Goal: Information Seeking & Learning: Learn about a topic

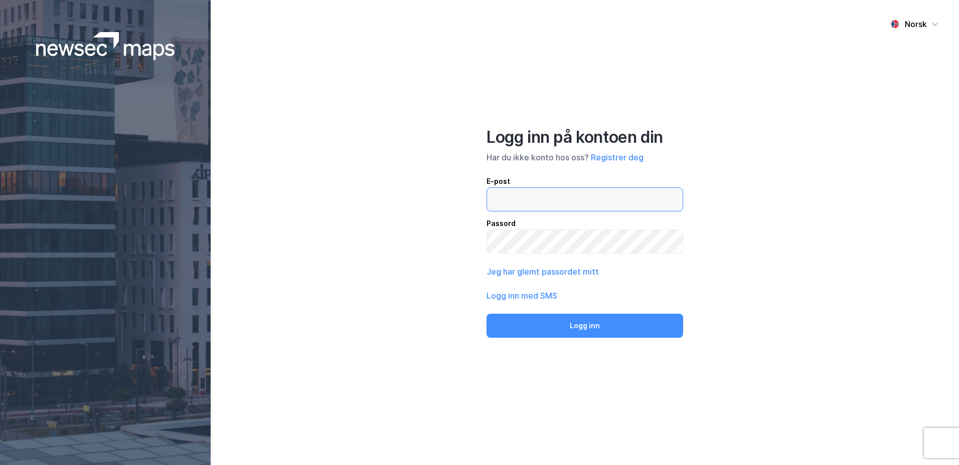
click at [534, 198] on input "email" at bounding box center [585, 199] width 196 height 23
type input "[EMAIL_ADDRESS][DOMAIN_NAME]"
click at [589, 326] on button "Logg inn" at bounding box center [585, 326] width 197 height 24
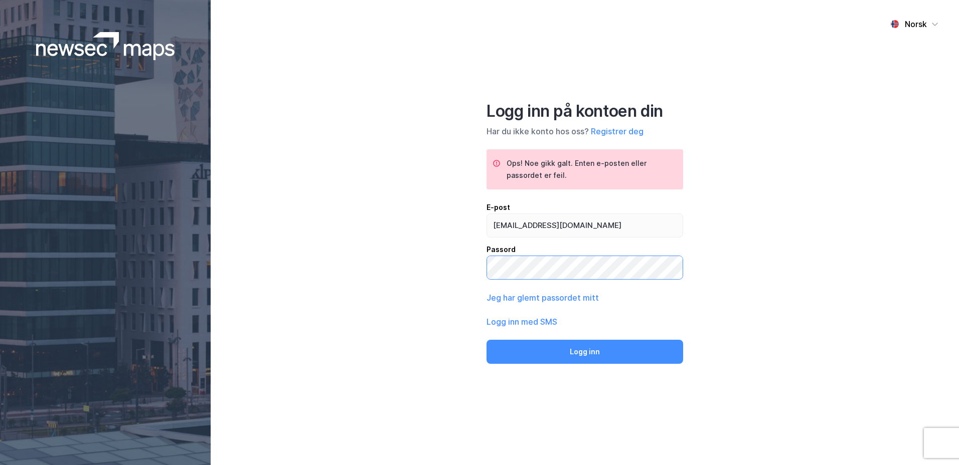
click at [439, 277] on div "Norsk Logg inn på kontoen din Har du ikke konto hos oss? Registrer deg Ops! Noe…" at bounding box center [585, 232] width 748 height 465
click at [591, 358] on button "Logg inn" at bounding box center [585, 352] width 197 height 24
click at [456, 273] on div "Norsk Logg inn på kontoen din Har du ikke konto hos oss? Registrer deg Ops! Noe…" at bounding box center [585, 232] width 748 height 465
drag, startPoint x: 566, startPoint y: 224, endPoint x: 483, endPoint y: 222, distance: 83.3
click at [483, 222] on div "Norsk Logg inn på kontoen din Har du ikke konto hos oss? Registrer deg Ops! Noe…" at bounding box center [585, 232] width 748 height 465
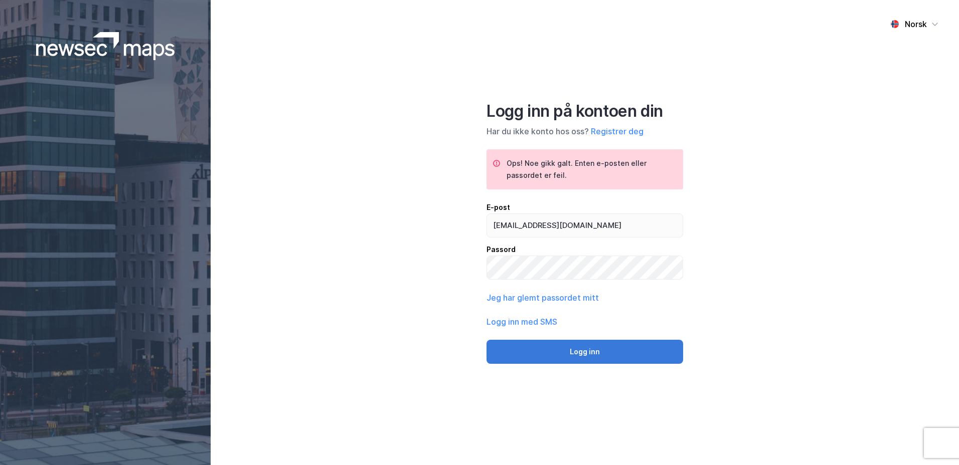
click at [588, 353] on button "Logg inn" at bounding box center [585, 352] width 197 height 24
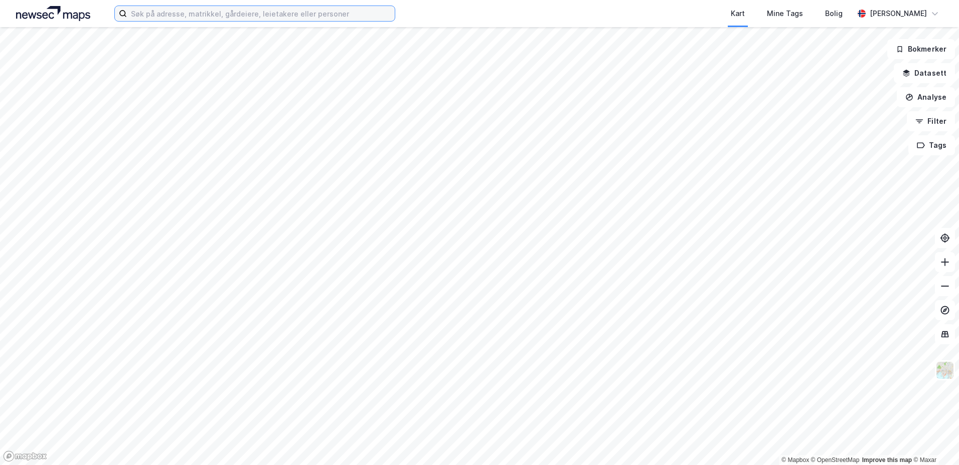
click at [170, 15] on input at bounding box center [261, 13] width 268 height 15
click at [154, 10] on input at bounding box center [261, 13] width 268 height 15
click at [152, 12] on input at bounding box center [261, 13] width 268 height 15
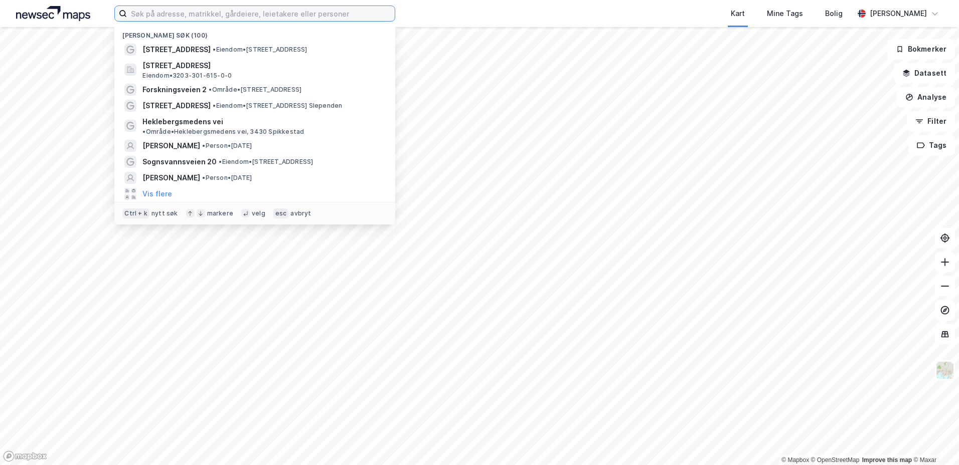
paste input "[STREET_ADDRESS]"
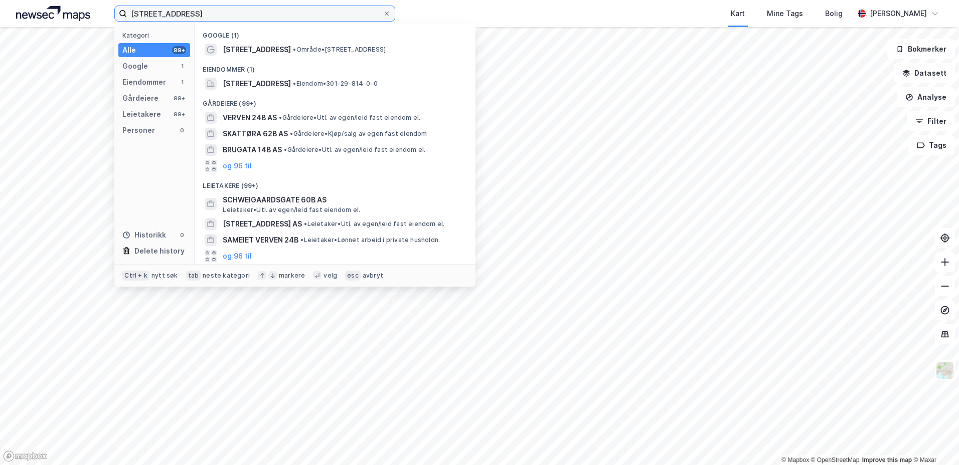
type input "[STREET_ADDRESS]"
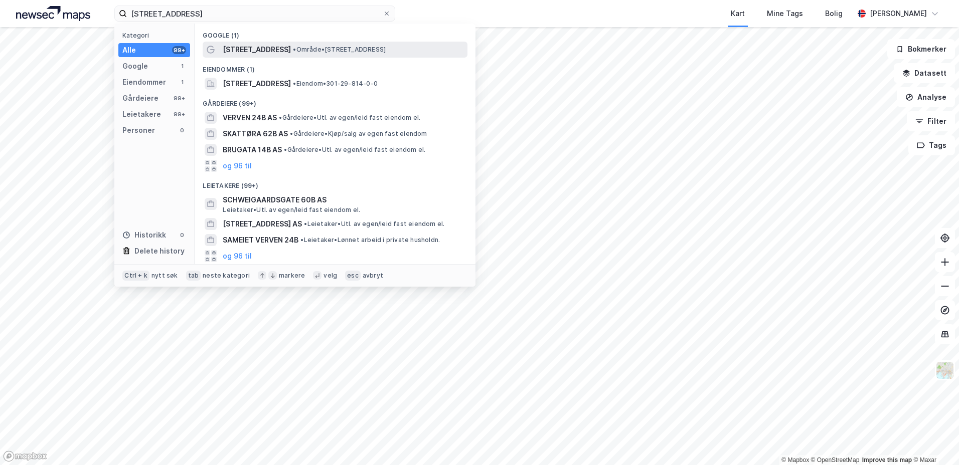
click at [252, 50] on span "[STREET_ADDRESS]" at bounding box center [257, 50] width 68 height 12
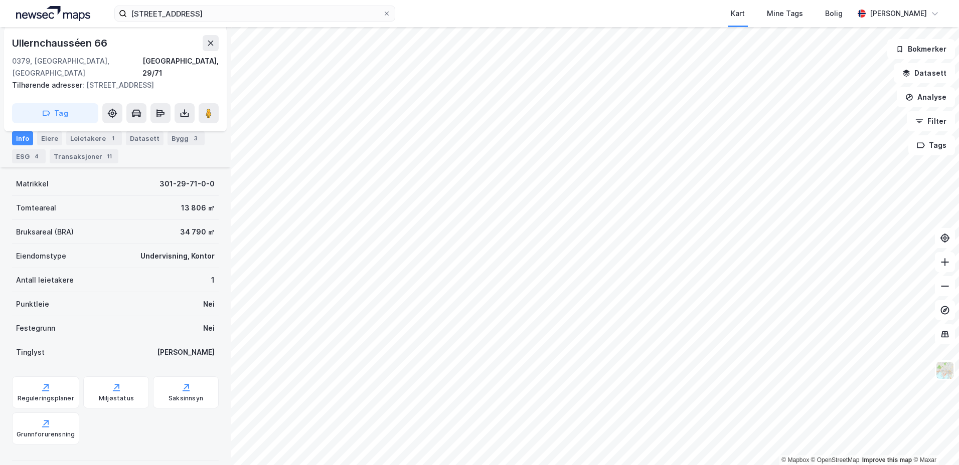
scroll to position [150, 0]
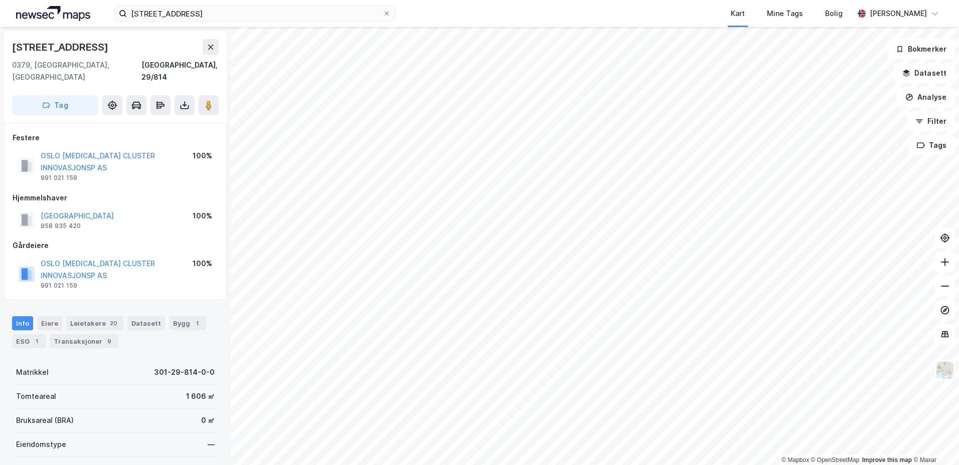
scroll to position [150, 0]
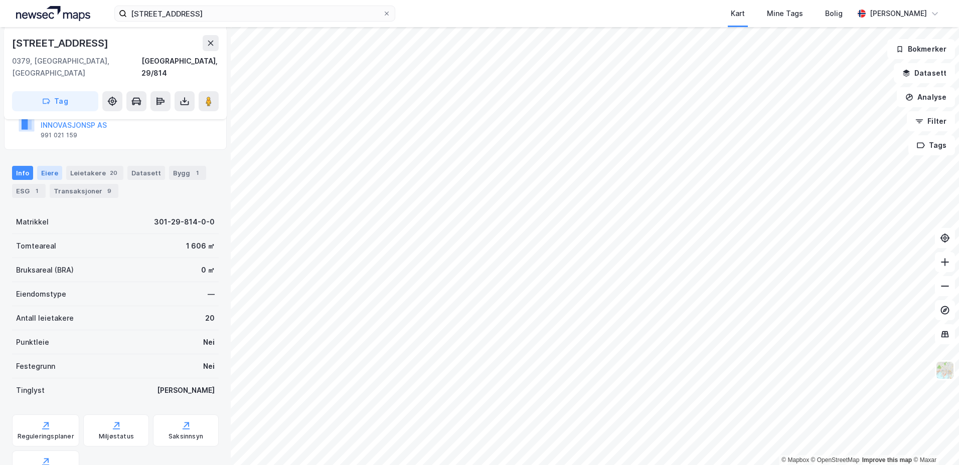
click at [43, 166] on div "Eiere" at bounding box center [49, 173] width 25 height 14
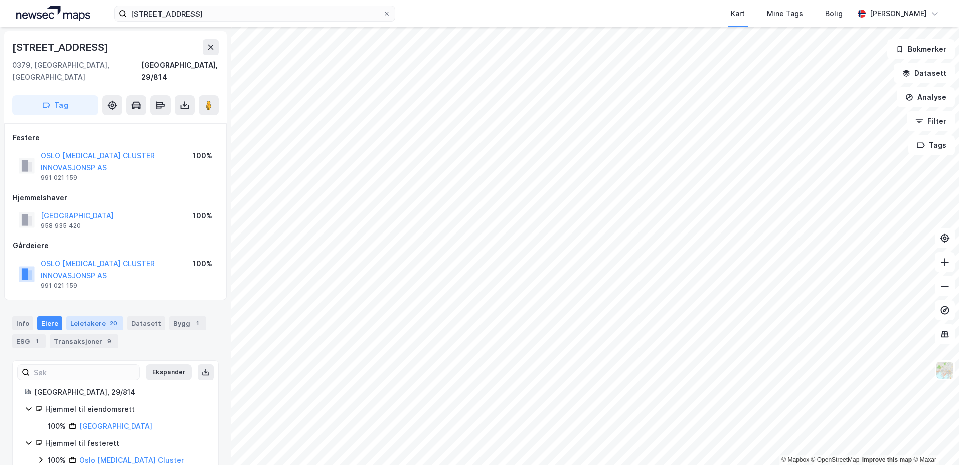
click at [100, 317] on div "Leietakere 20" at bounding box center [94, 324] width 57 height 14
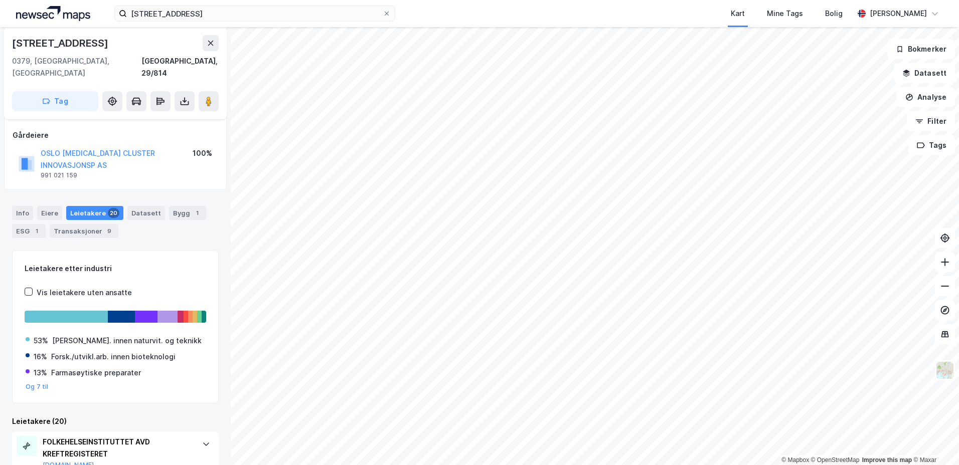
scroll to position [103, 0]
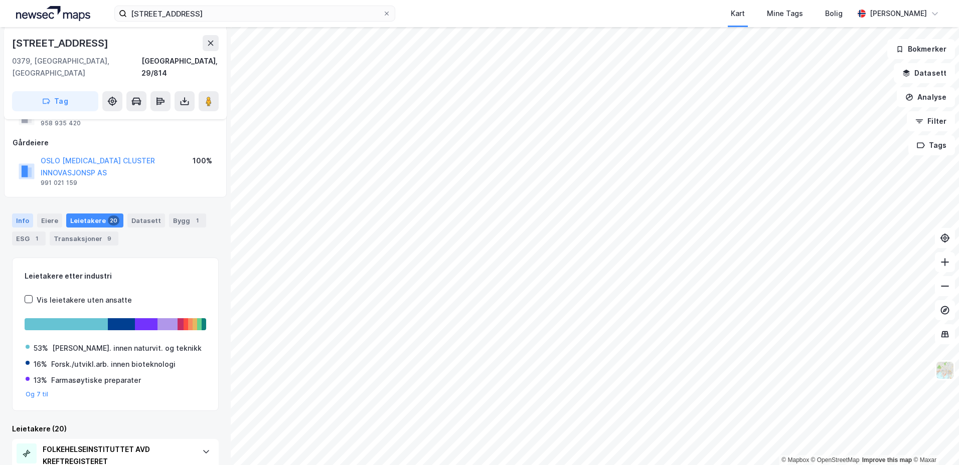
click at [22, 214] on div "Info" at bounding box center [22, 221] width 21 height 14
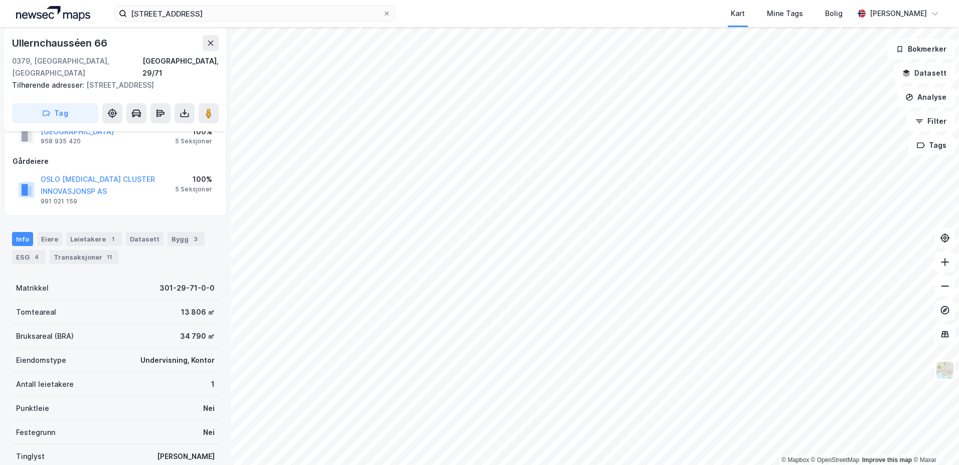
scroll to position [101, 0]
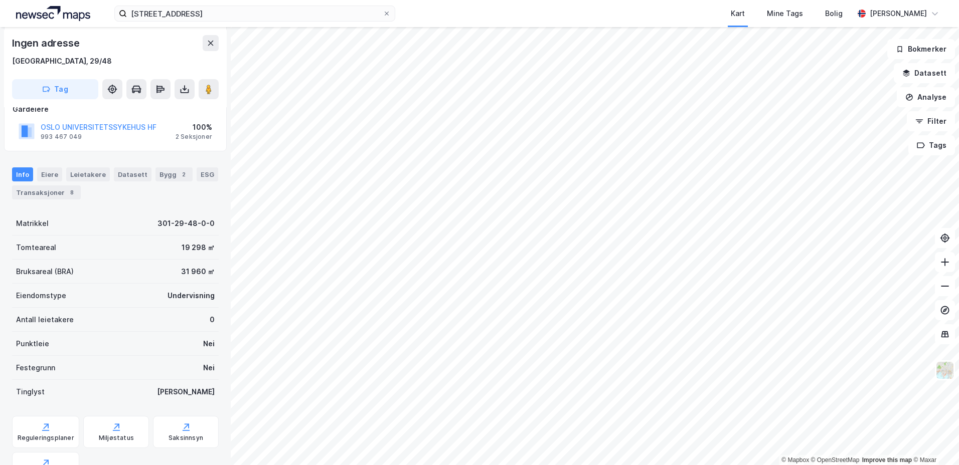
scroll to position [101, 0]
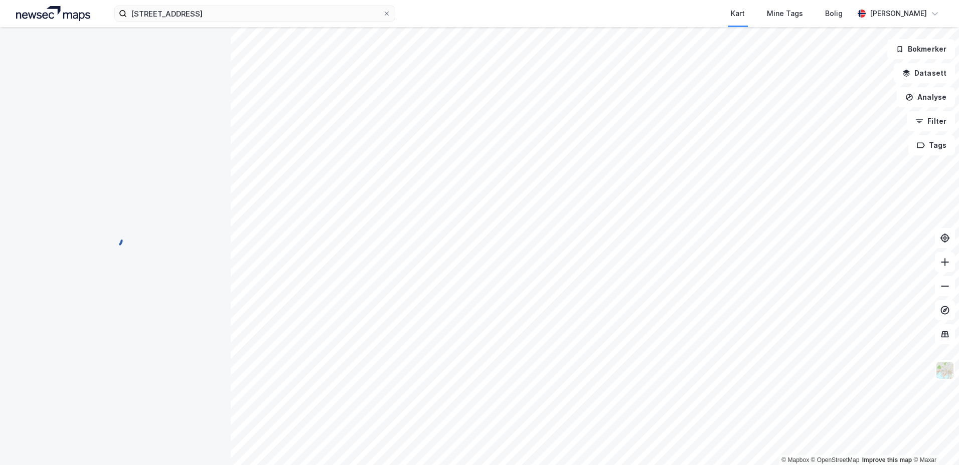
scroll to position [101, 0]
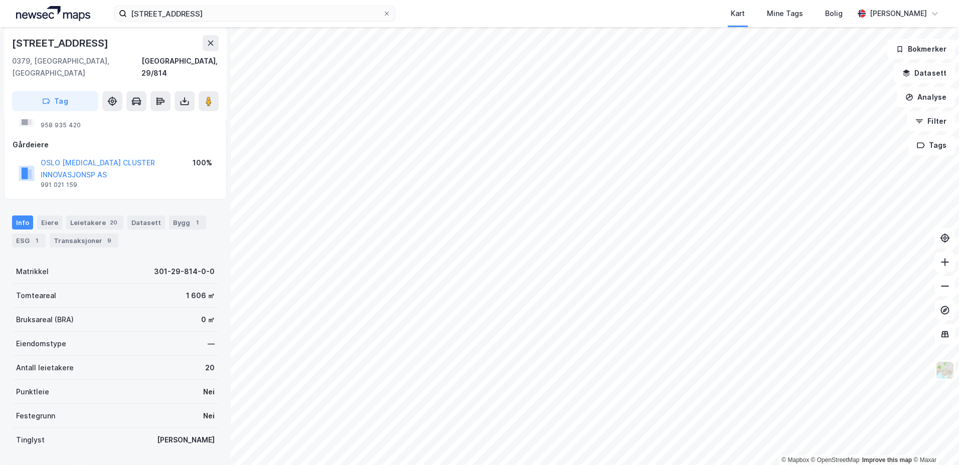
scroll to position [101, 0]
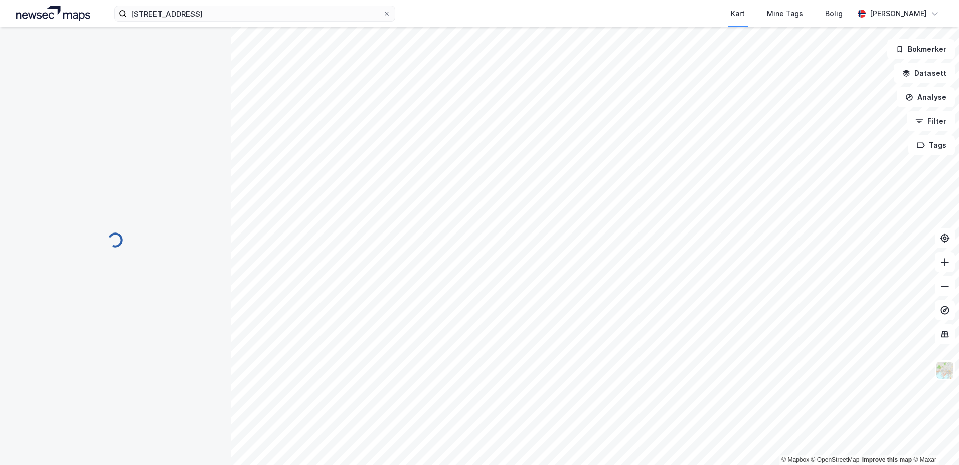
scroll to position [101, 0]
